Goal: Task Accomplishment & Management: Use online tool/utility

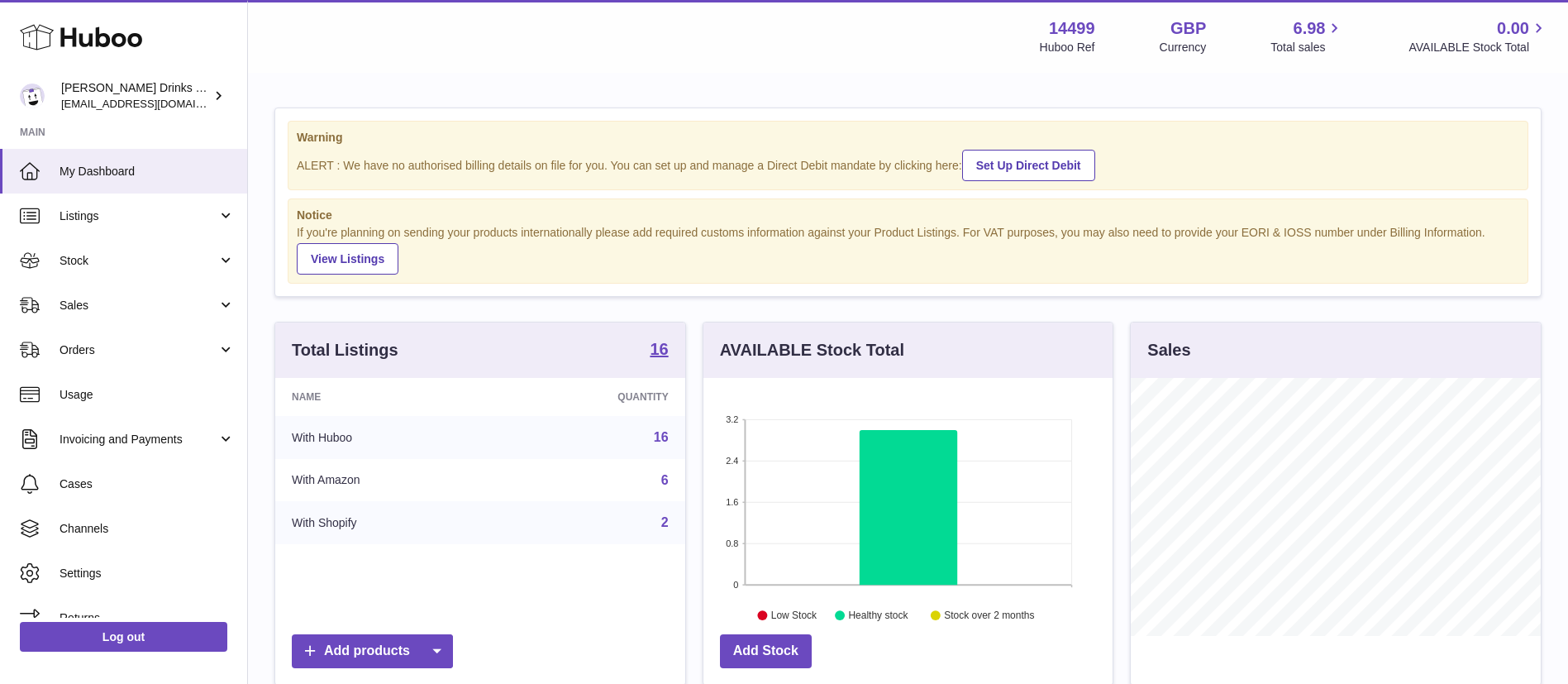
drag, startPoint x: 0, startPoint y: 0, endPoint x: 745, endPoint y: 63, distance: 747.7
click at [745, 63] on div "Menu Huboo 14499 Huboo Ref GBP Currency 6.98 Total sales 0.00 AVAILABLE Stock T…" at bounding box center [908, 36] width 1321 height 73
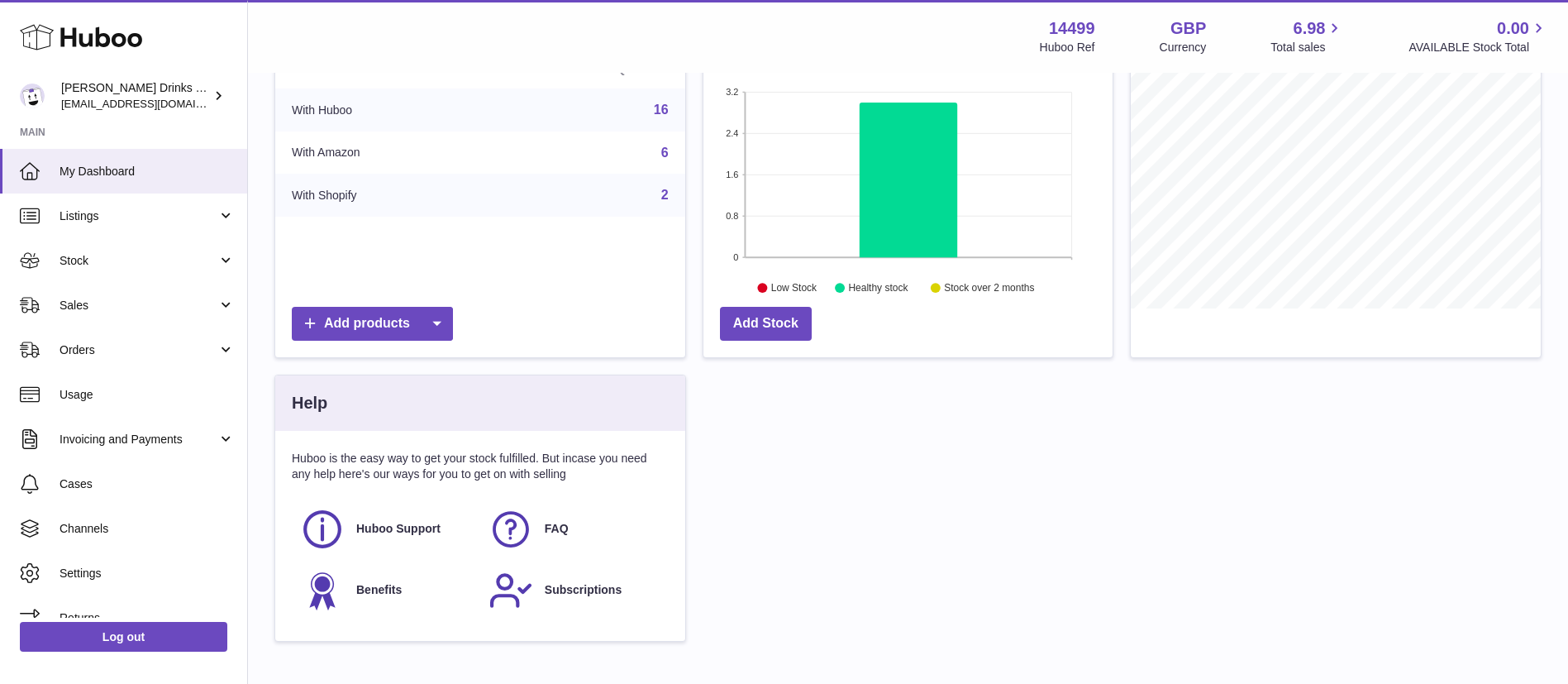
scroll to position [203, 0]
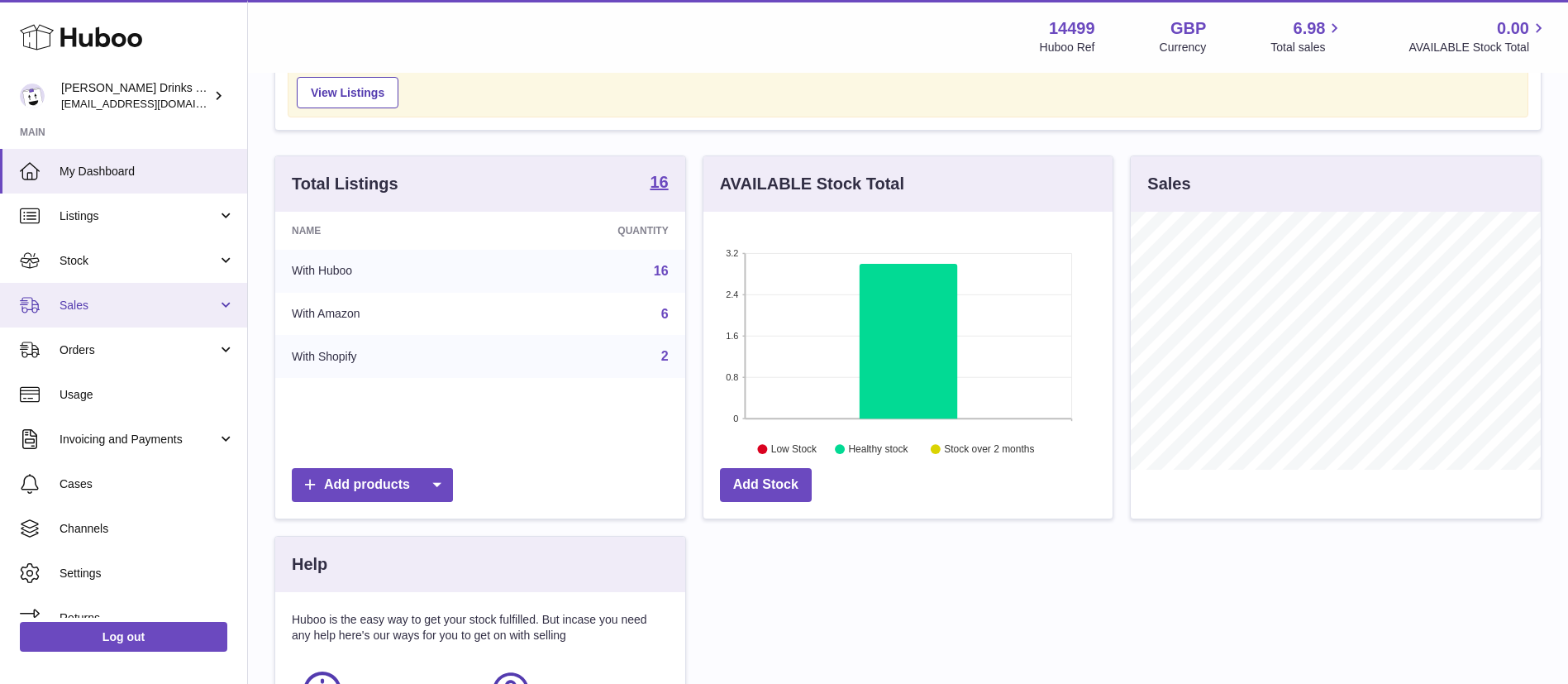
click at [126, 318] on link "Sales" at bounding box center [124, 305] width 247 height 45
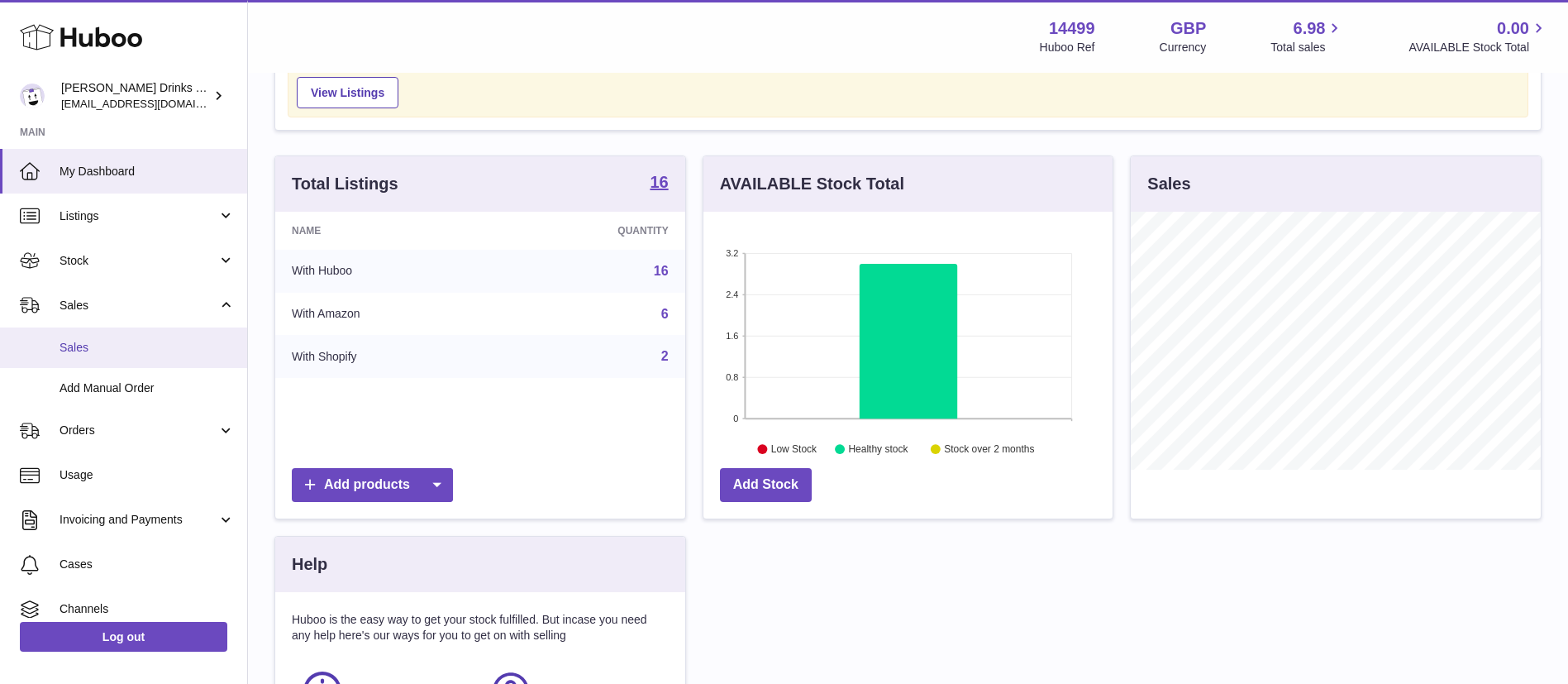
click at [129, 341] on span "Sales" at bounding box center [147, 347] width 176 height 15
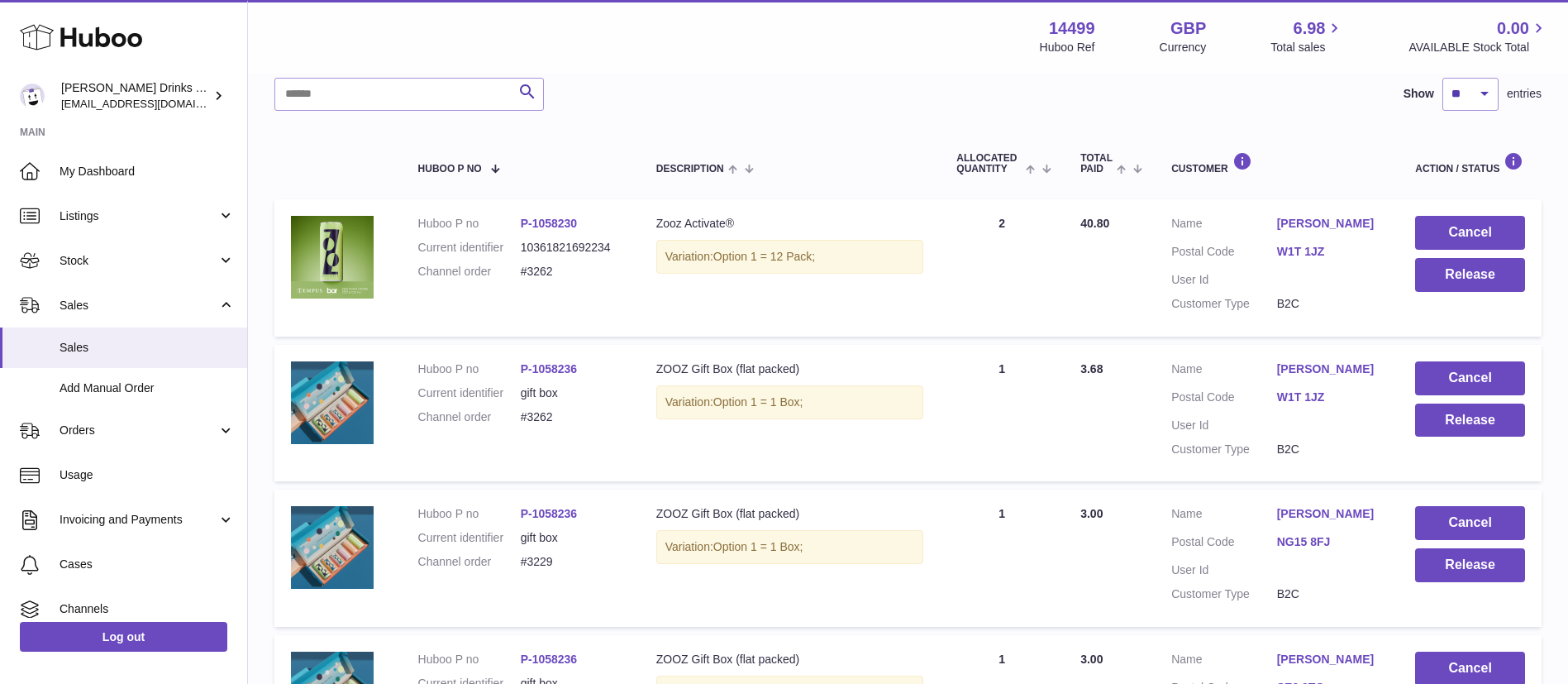
scroll to position [252, 0]
click at [1436, 259] on button "Release" at bounding box center [1470, 275] width 110 height 34
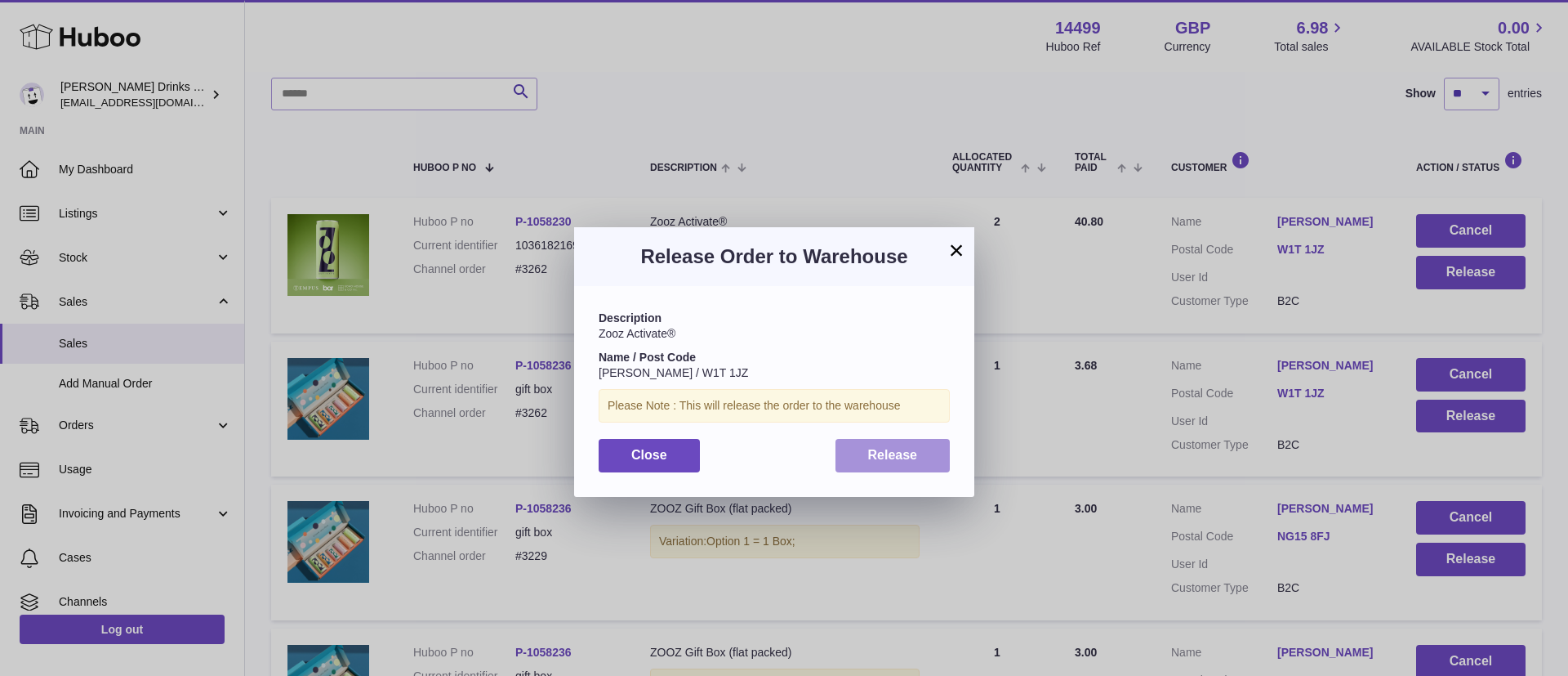
click at [920, 444] on button "Release" at bounding box center [893, 455] width 116 height 33
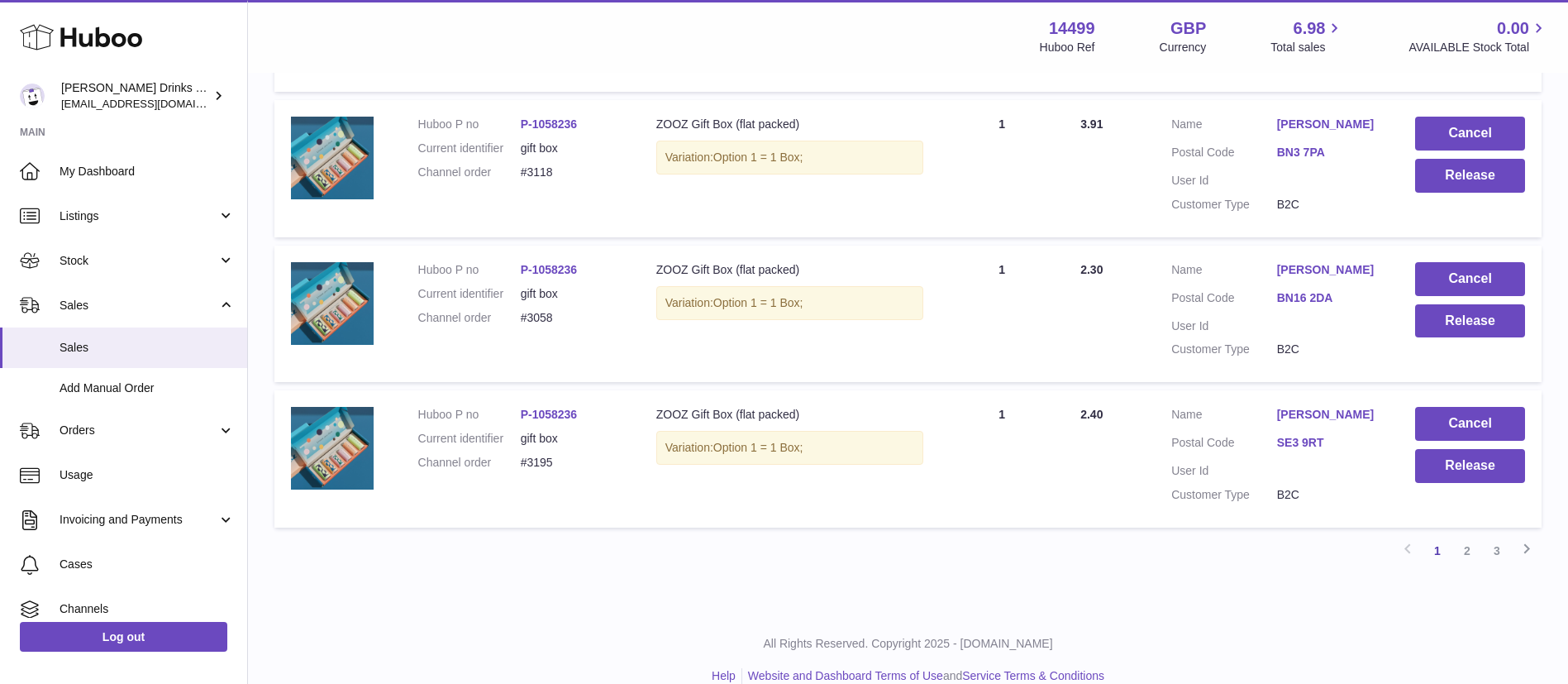
scroll to position [1372, 0]
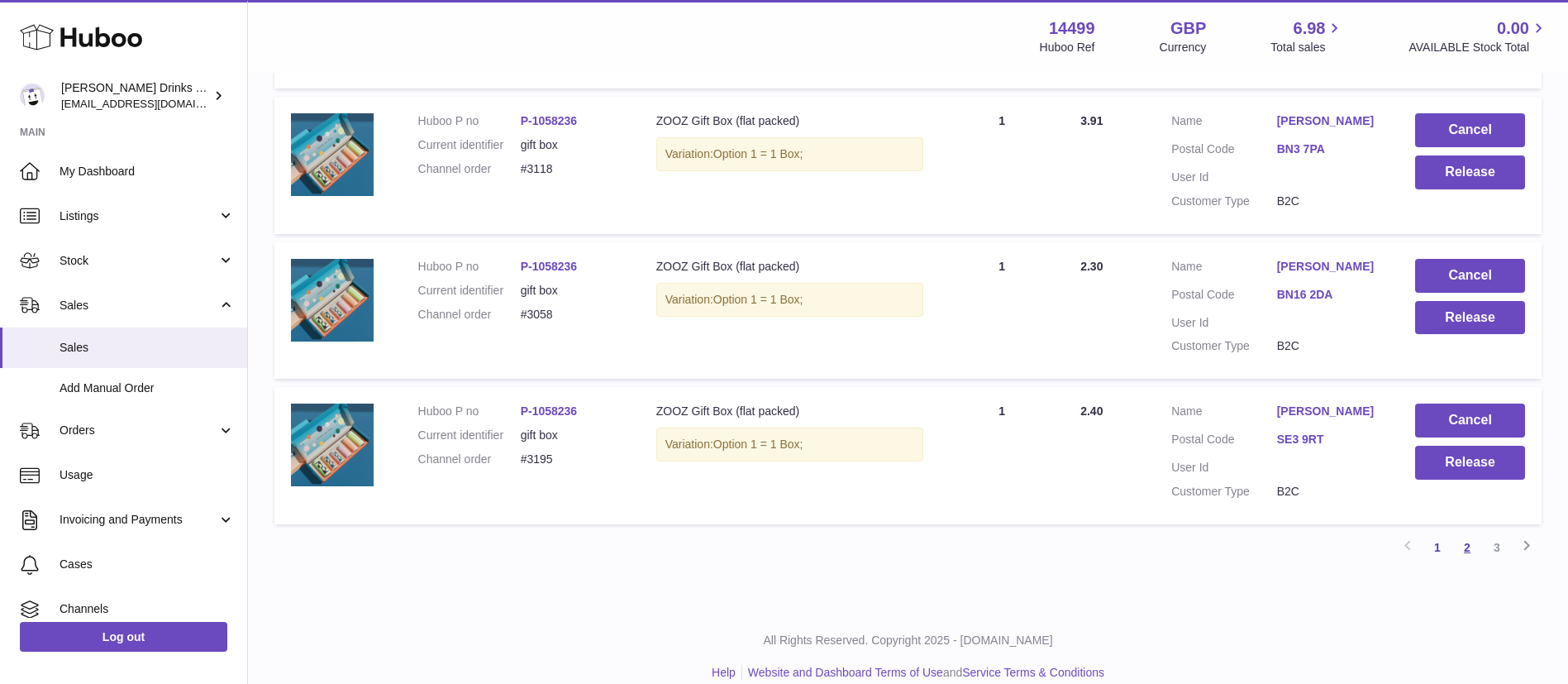
click at [1463, 532] on link "2" at bounding box center [1466, 547] width 30 height 30
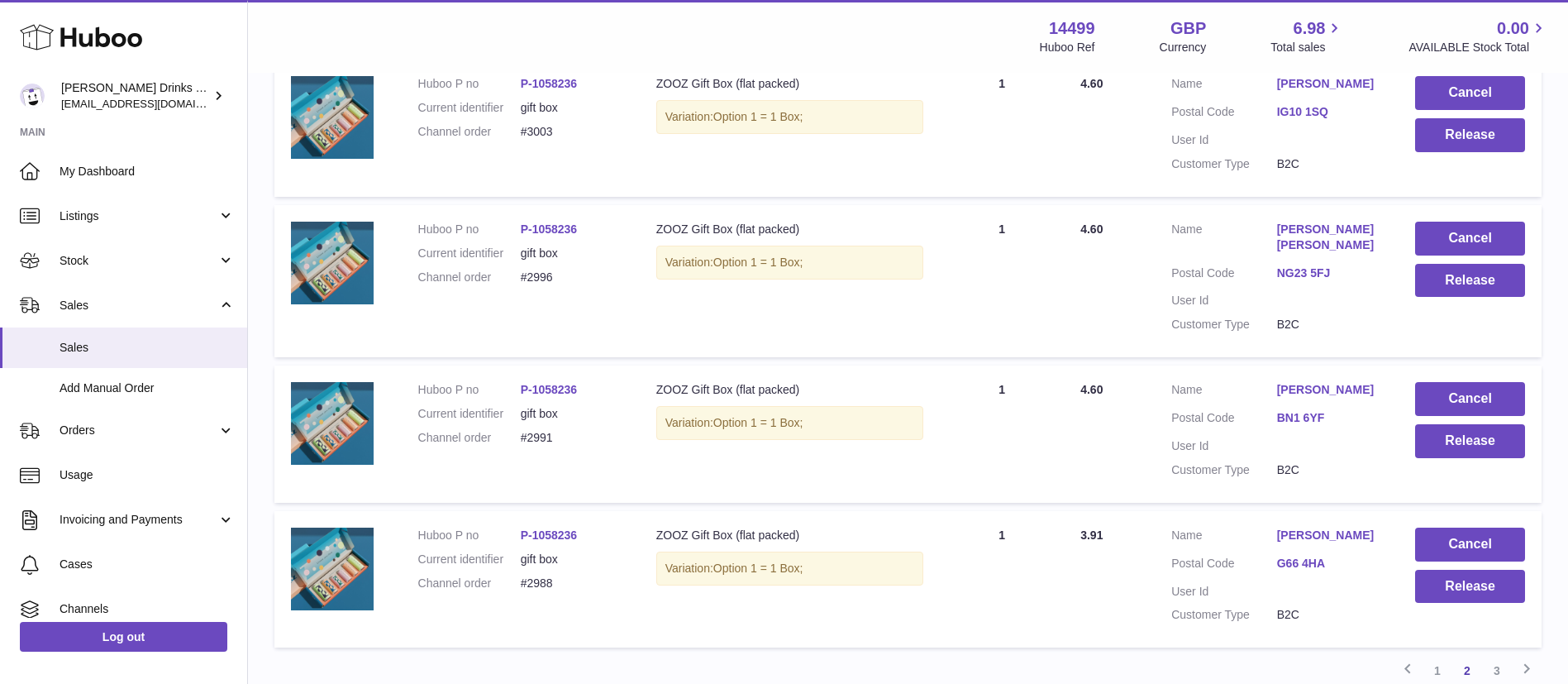
scroll to position [1418, 0]
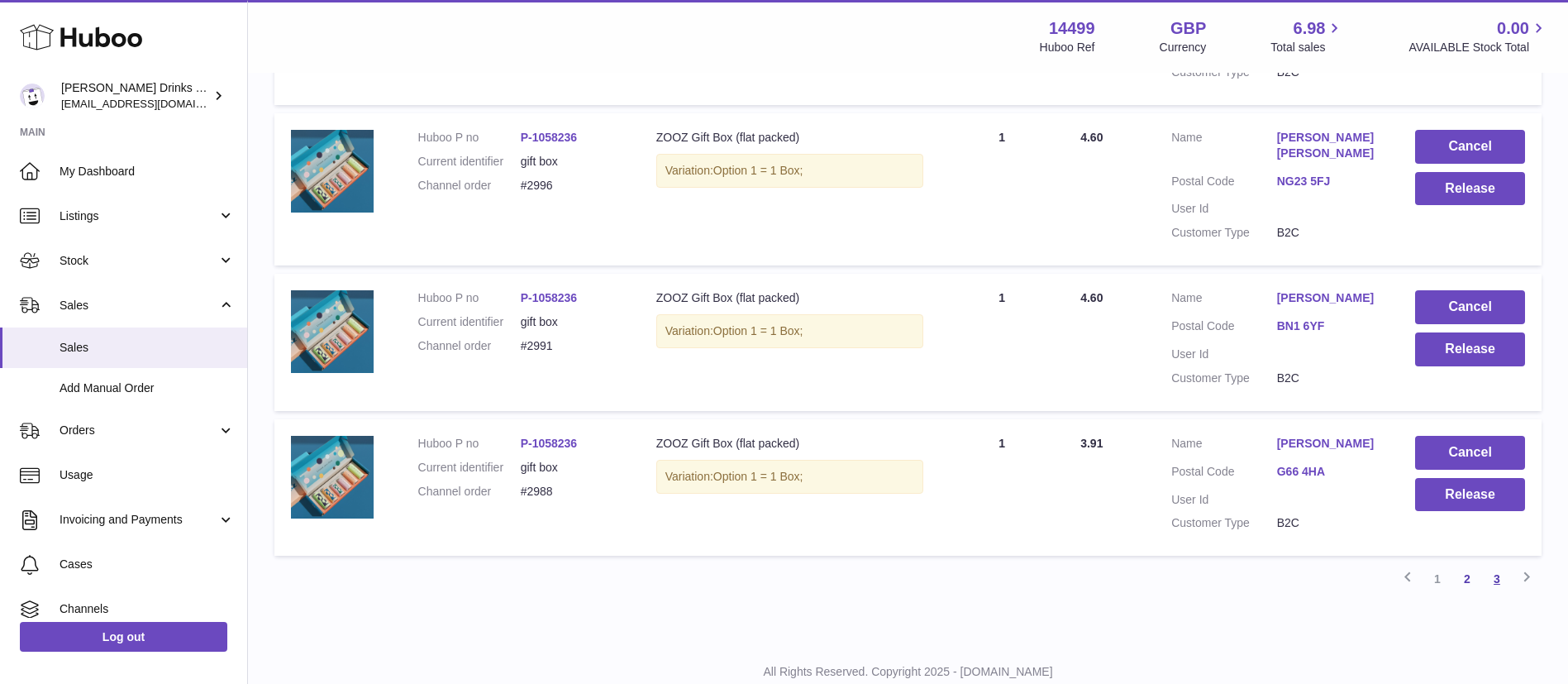
click at [1502, 564] on link "3" at bounding box center [1496, 578] width 30 height 30
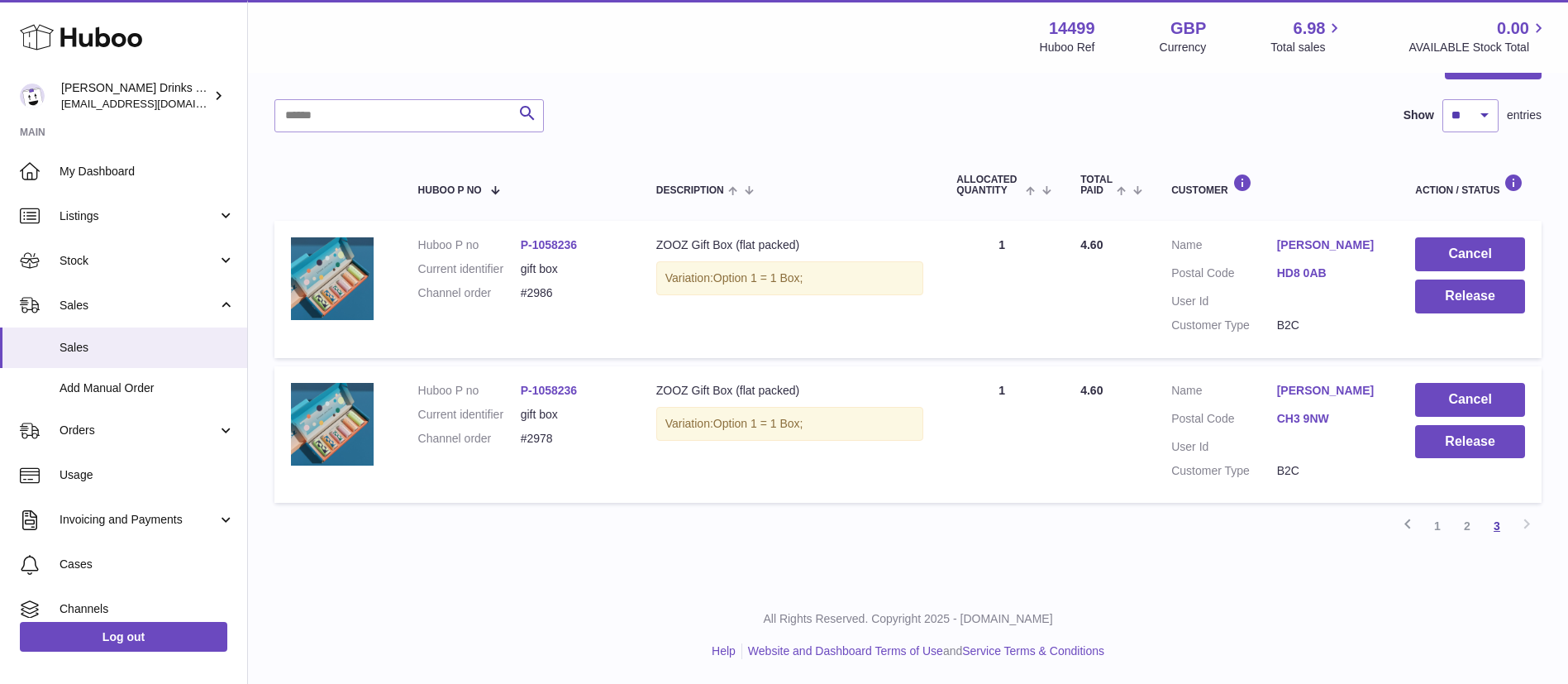
scroll to position [75, 0]
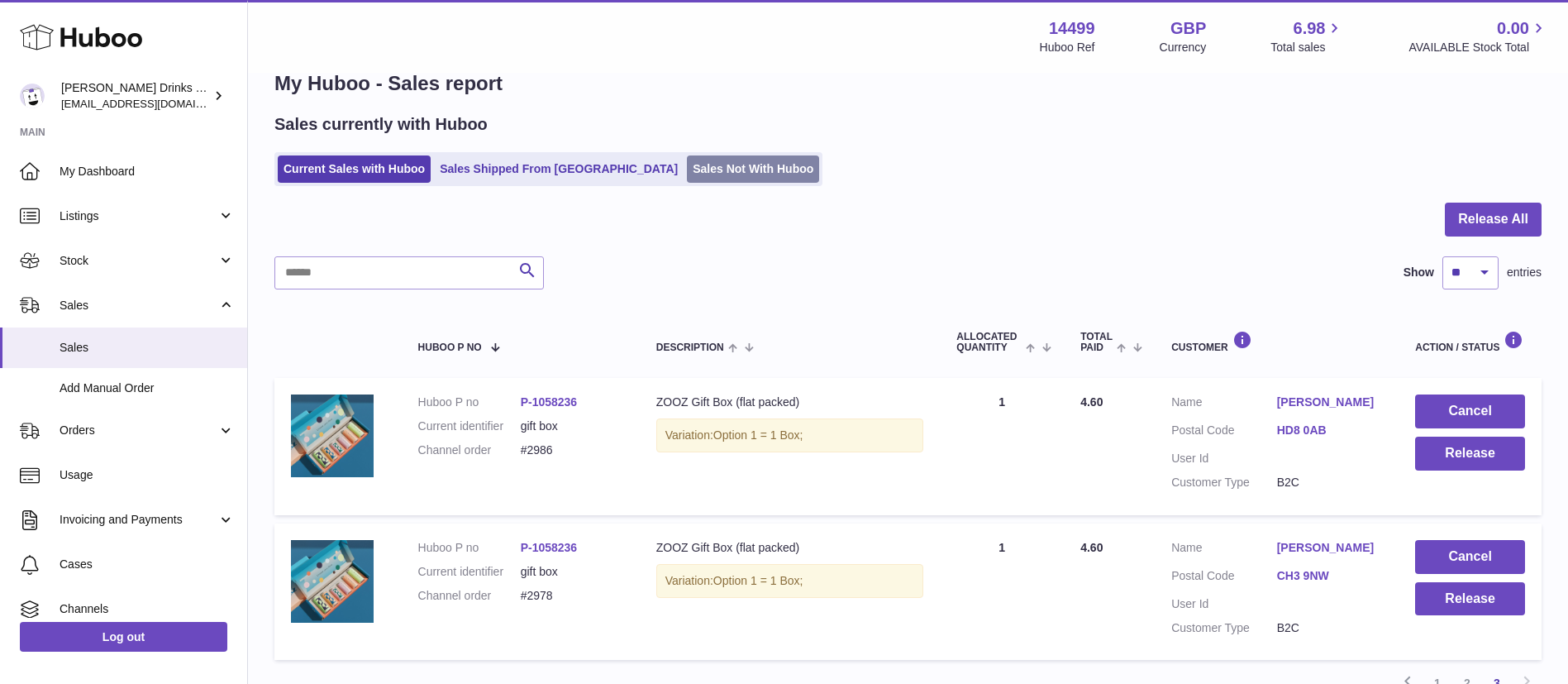
click at [687, 155] on link "Sales Not With Huboo" at bounding box center [753, 169] width 132 height 27
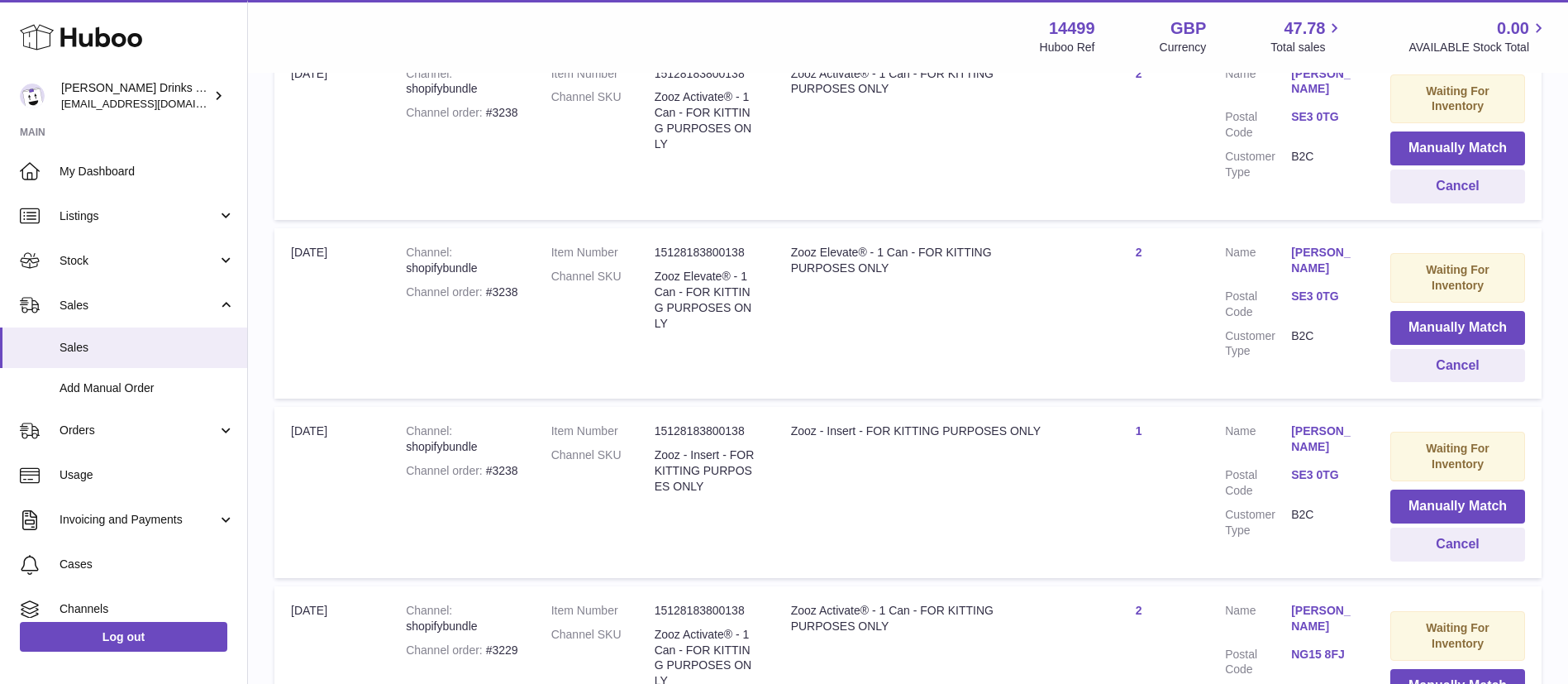
scroll to position [1719, 0]
